Goal: Navigation & Orientation: Find specific page/section

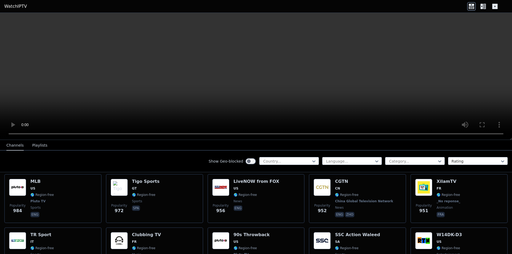
scroll to position [1094, 0]
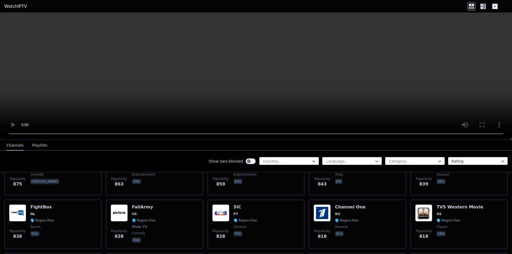
click at [485, 6] on icon at bounding box center [485, 6] width 3 height 5
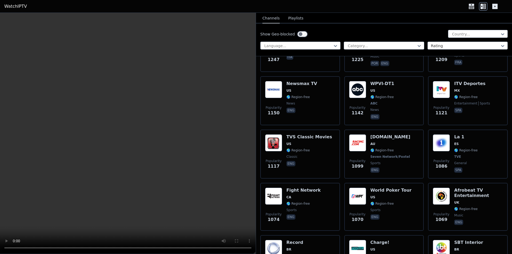
click at [497, 6] on icon at bounding box center [495, 6] width 5 height 5
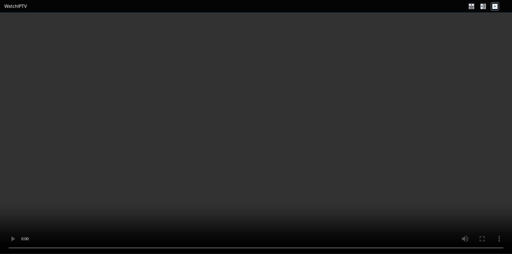
click at [484, 6] on icon at bounding box center [485, 6] width 3 height 5
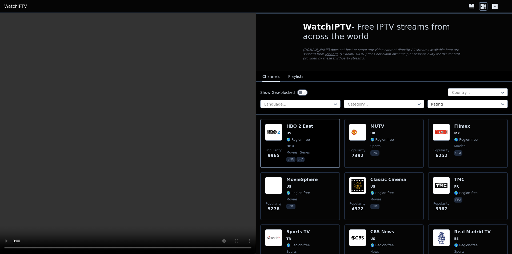
click at [293, 73] on button "Playlists" at bounding box center [295, 77] width 15 height 10
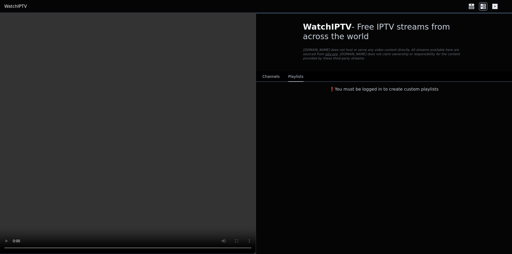
click at [267, 72] on button "Channels" at bounding box center [271, 77] width 17 height 10
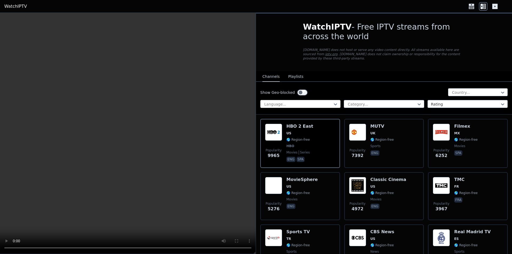
click at [277, 102] on div at bounding box center [298, 104] width 69 height 5
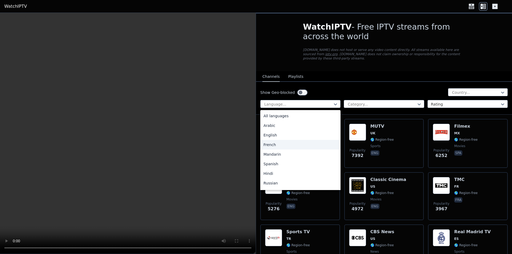
scroll to position [133, 0]
click at [278, 112] on div "Turkish" at bounding box center [300, 117] width 80 height 10
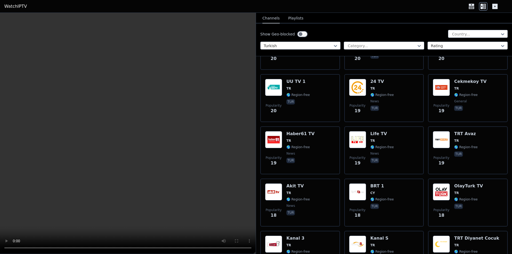
scroll to position [1788, 0]
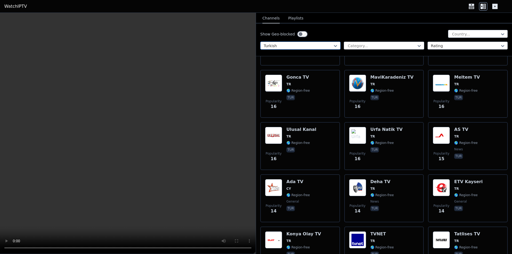
click at [299, 42] on div "Turkish" at bounding box center [300, 46] width 80 height 8
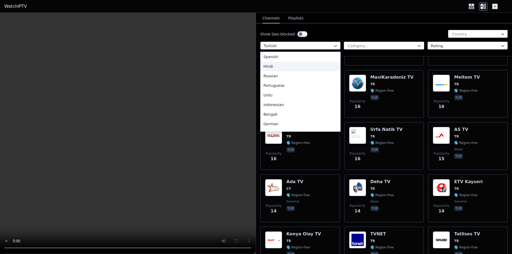
scroll to position [53, 0]
click at [286, 120] on div "German" at bounding box center [300, 120] width 80 height 10
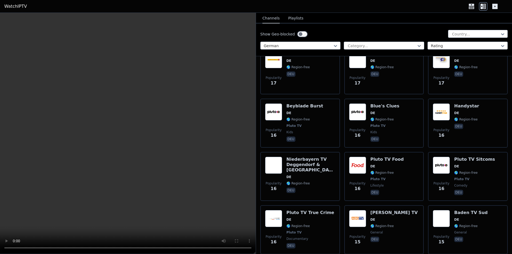
scroll to position [4083, 0]
